Goal: Task Accomplishment & Management: Manage account settings

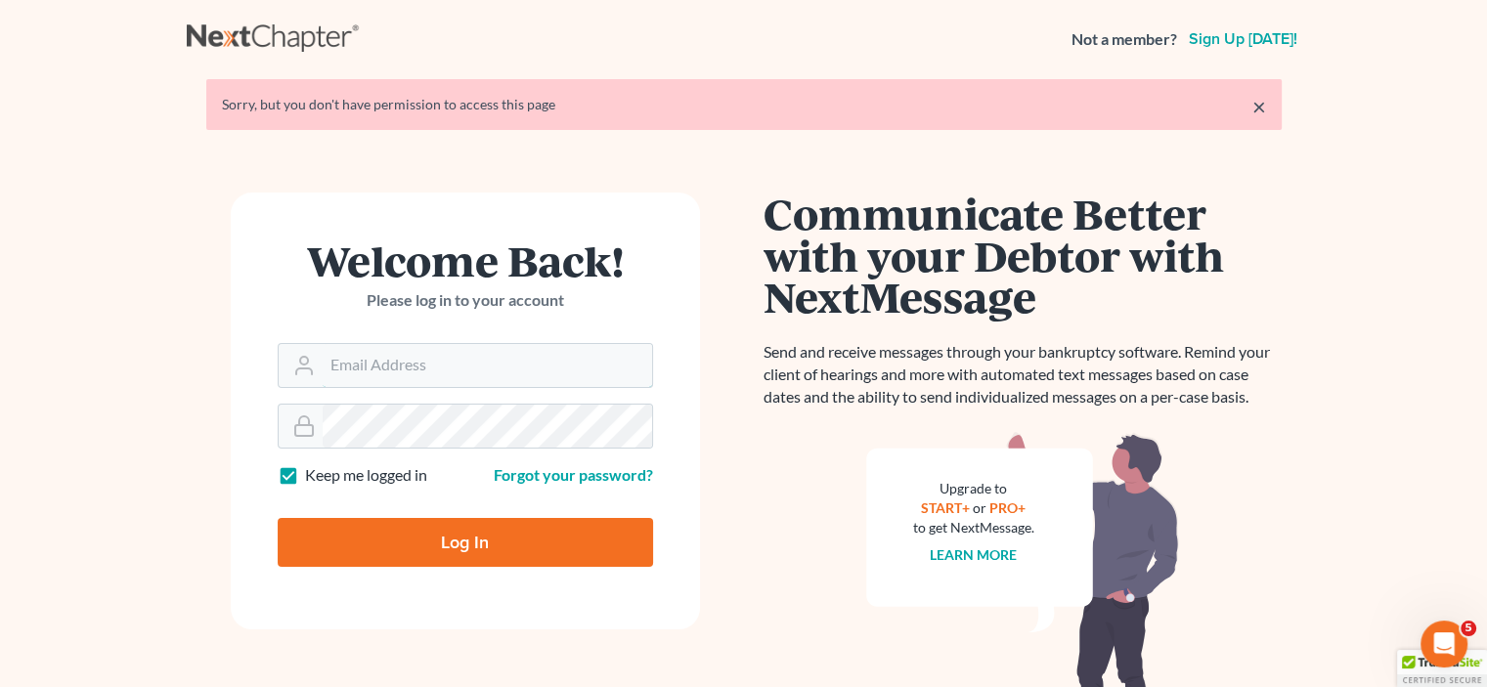
type input "[EMAIL_ADDRESS][DOMAIN_NAME]"
click at [463, 543] on input "Log In" at bounding box center [465, 542] width 375 height 49
type input "Thinking..."
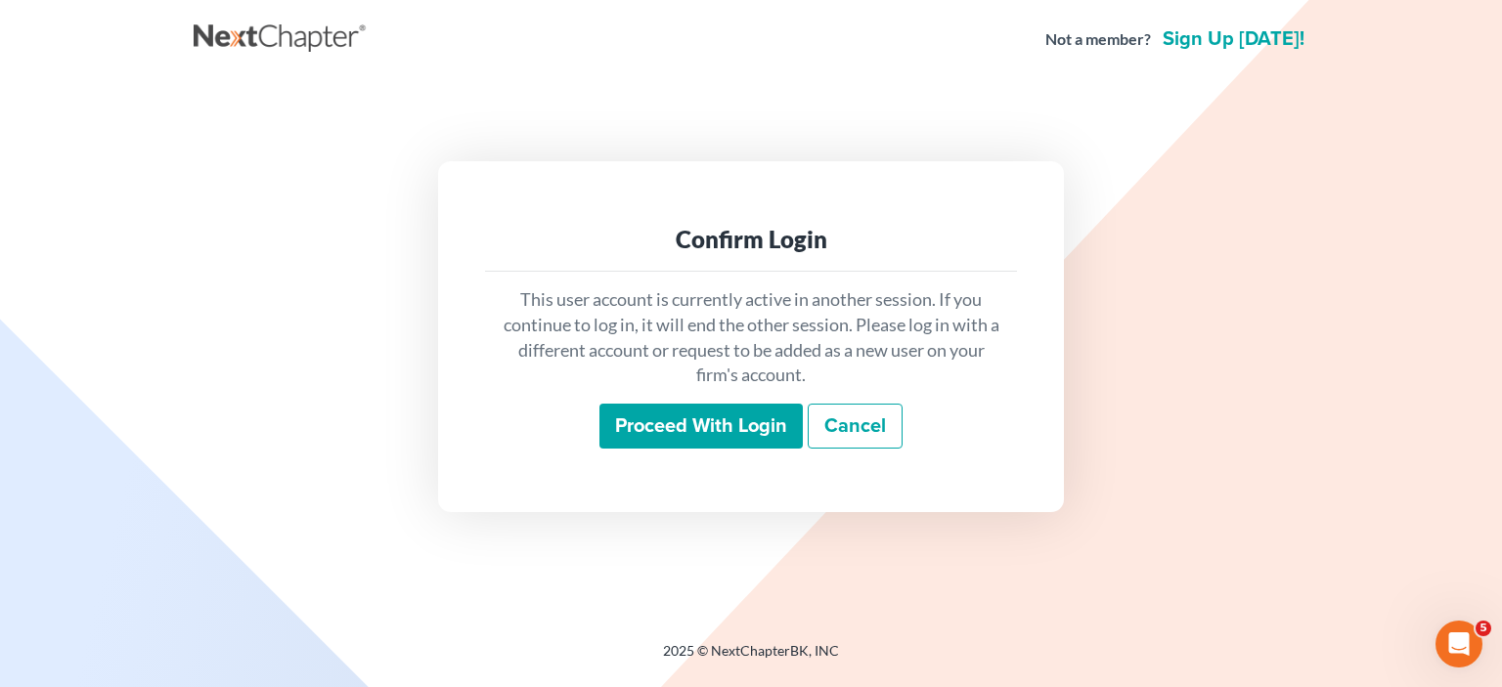
click at [712, 433] on input "Proceed with login" at bounding box center [700, 426] width 203 height 45
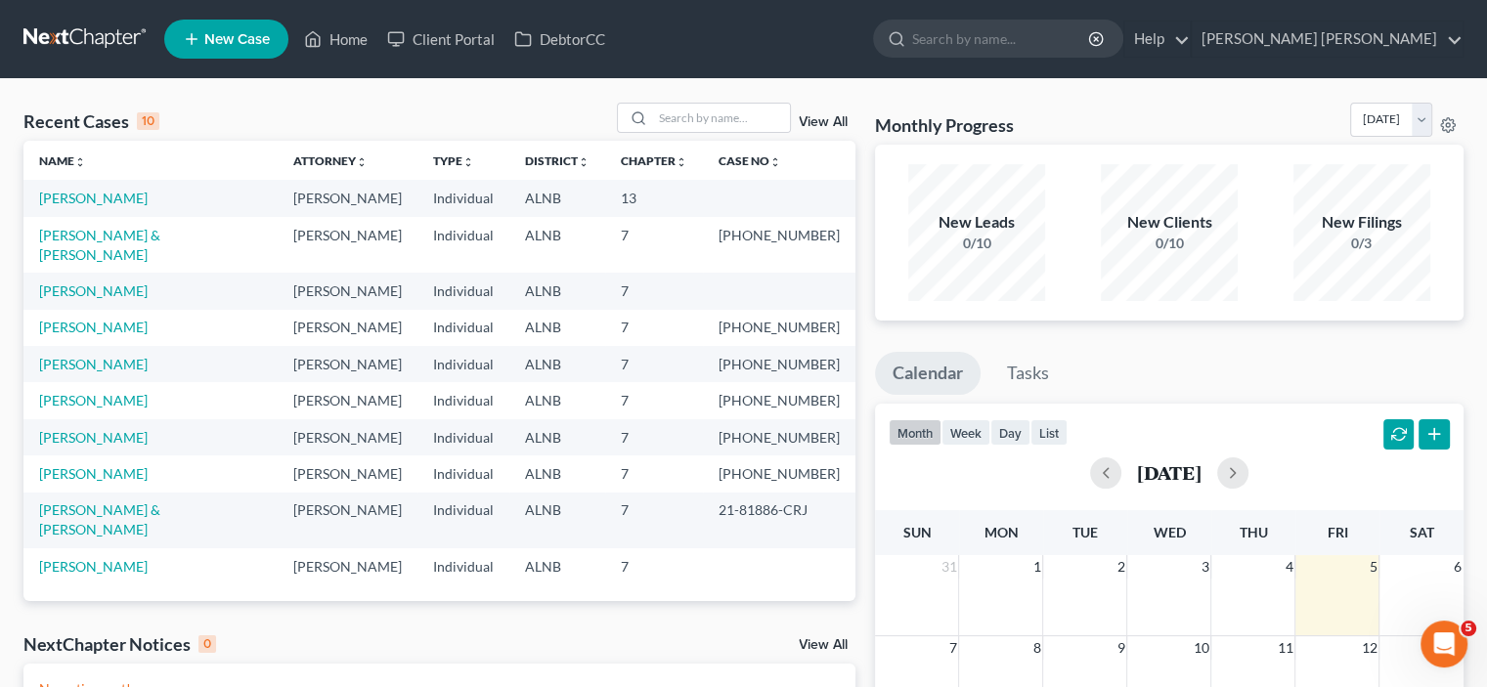
click at [341, 196] on td "[PERSON_NAME]" at bounding box center [348, 198] width 140 height 36
click at [121, 202] on link "[PERSON_NAME]" at bounding box center [93, 198] width 109 height 17
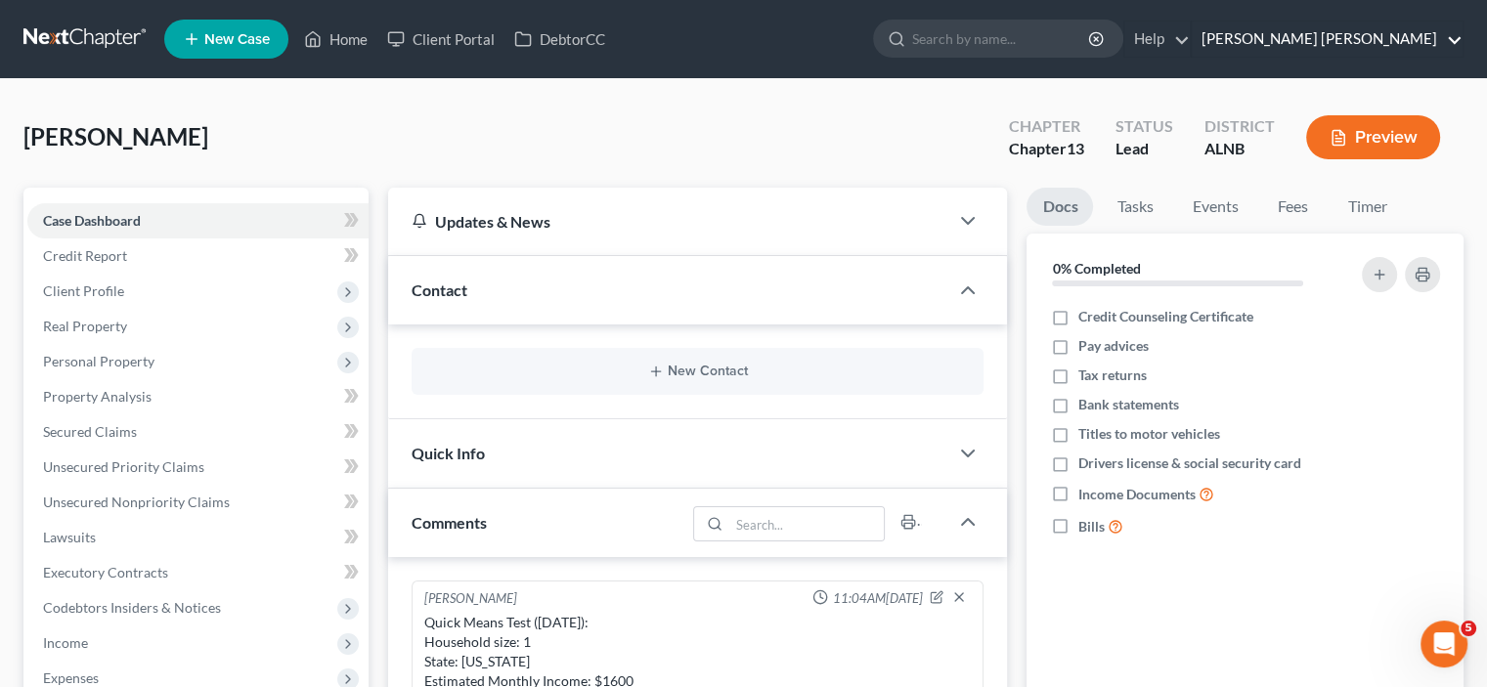
click at [1392, 35] on link "[PERSON_NAME] [PERSON_NAME]" at bounding box center [1327, 39] width 271 height 35
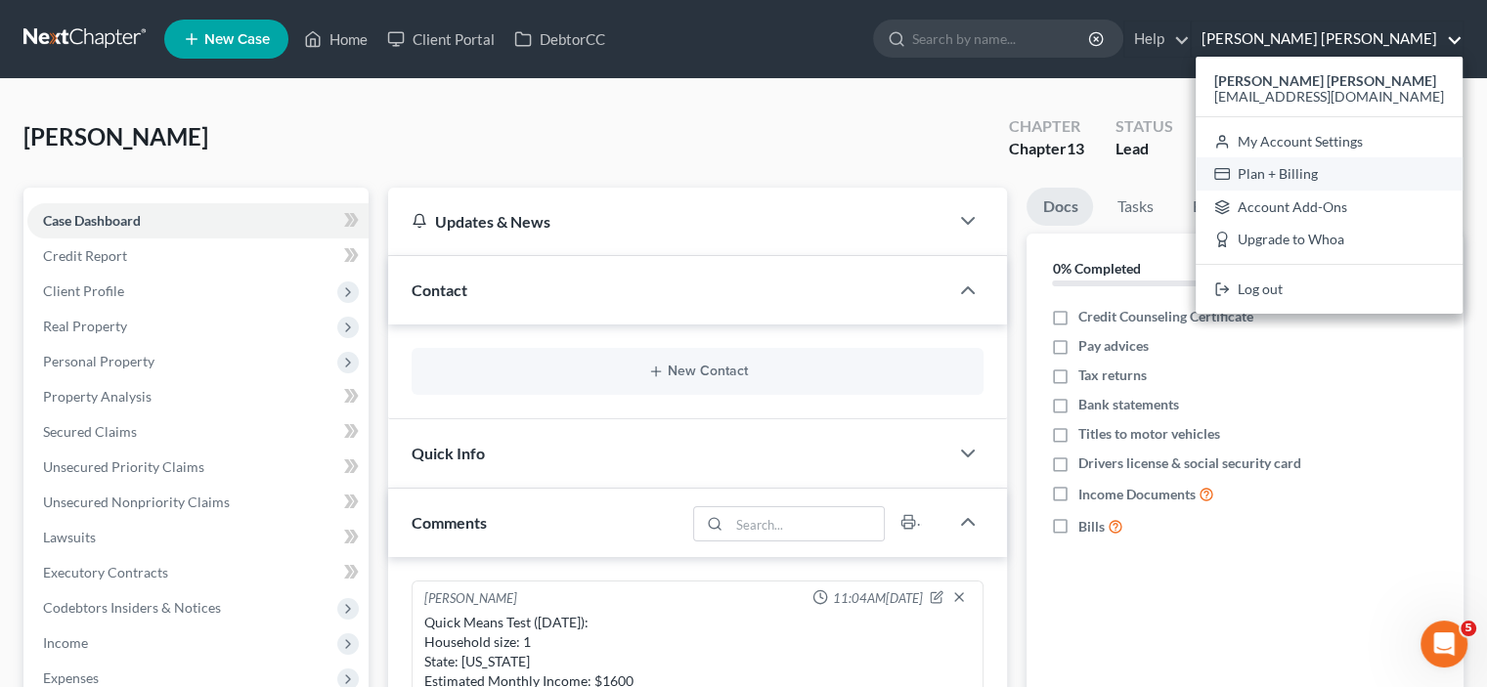
click at [1349, 175] on link "Plan + Billing" at bounding box center [1329, 173] width 267 height 33
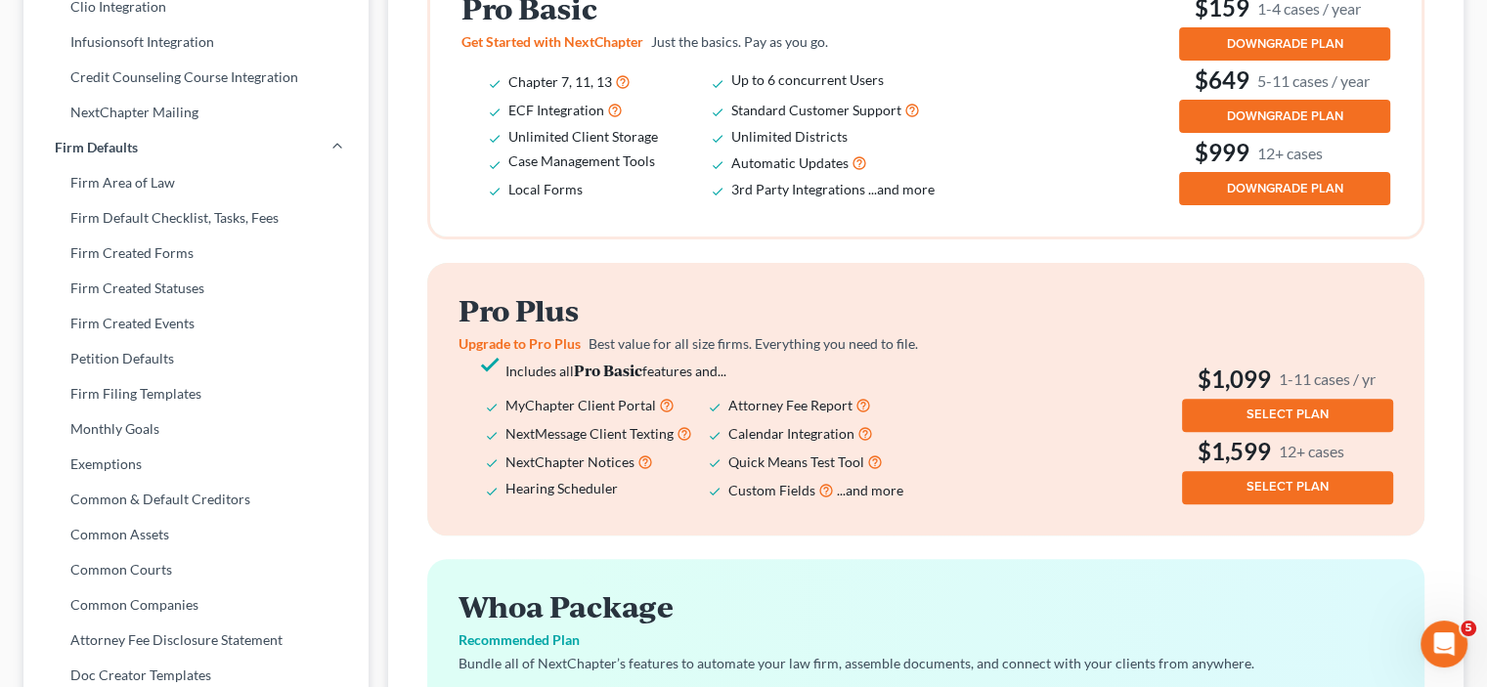
scroll to position [528, 0]
